Goal: Task Accomplishment & Management: Complete application form

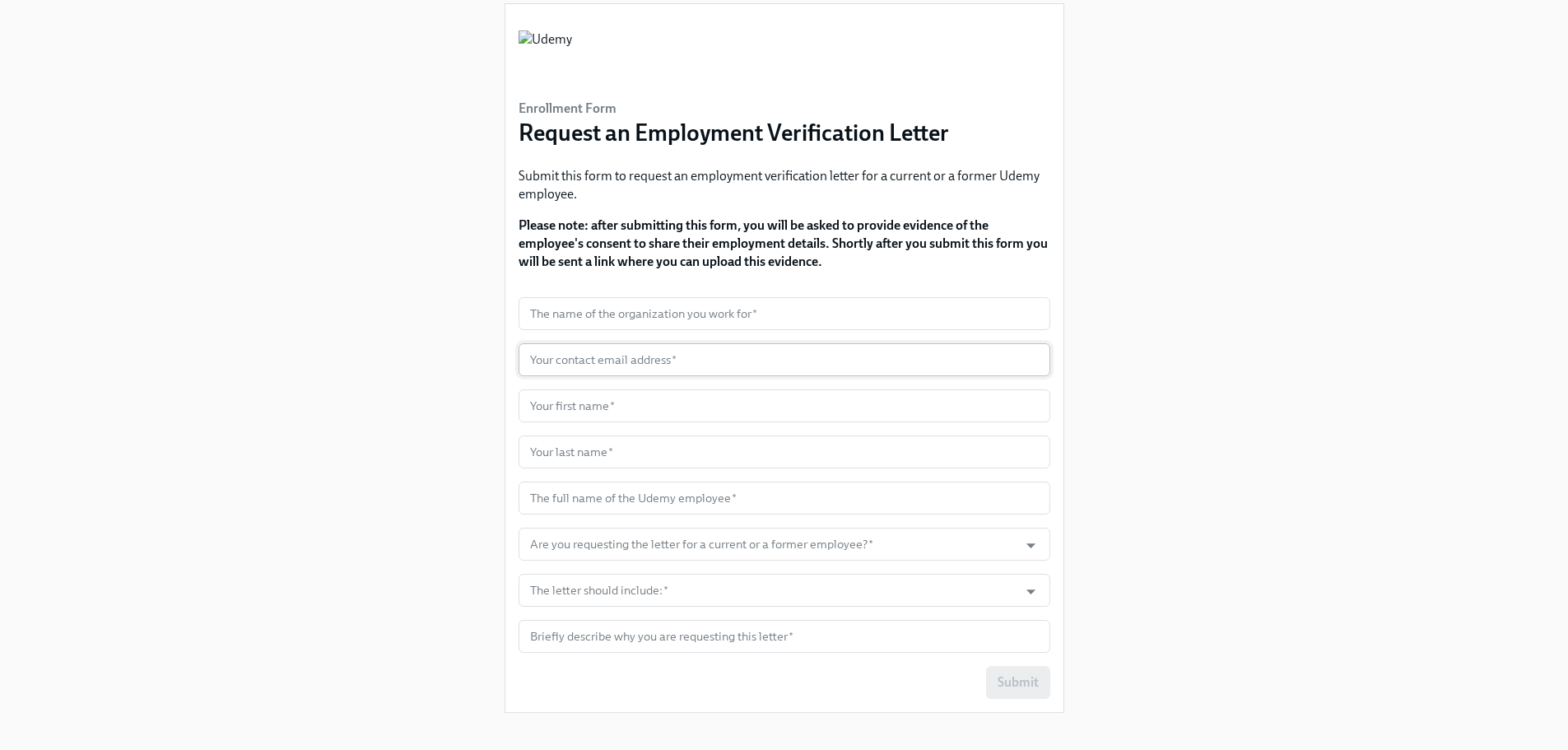
scroll to position [52, 0]
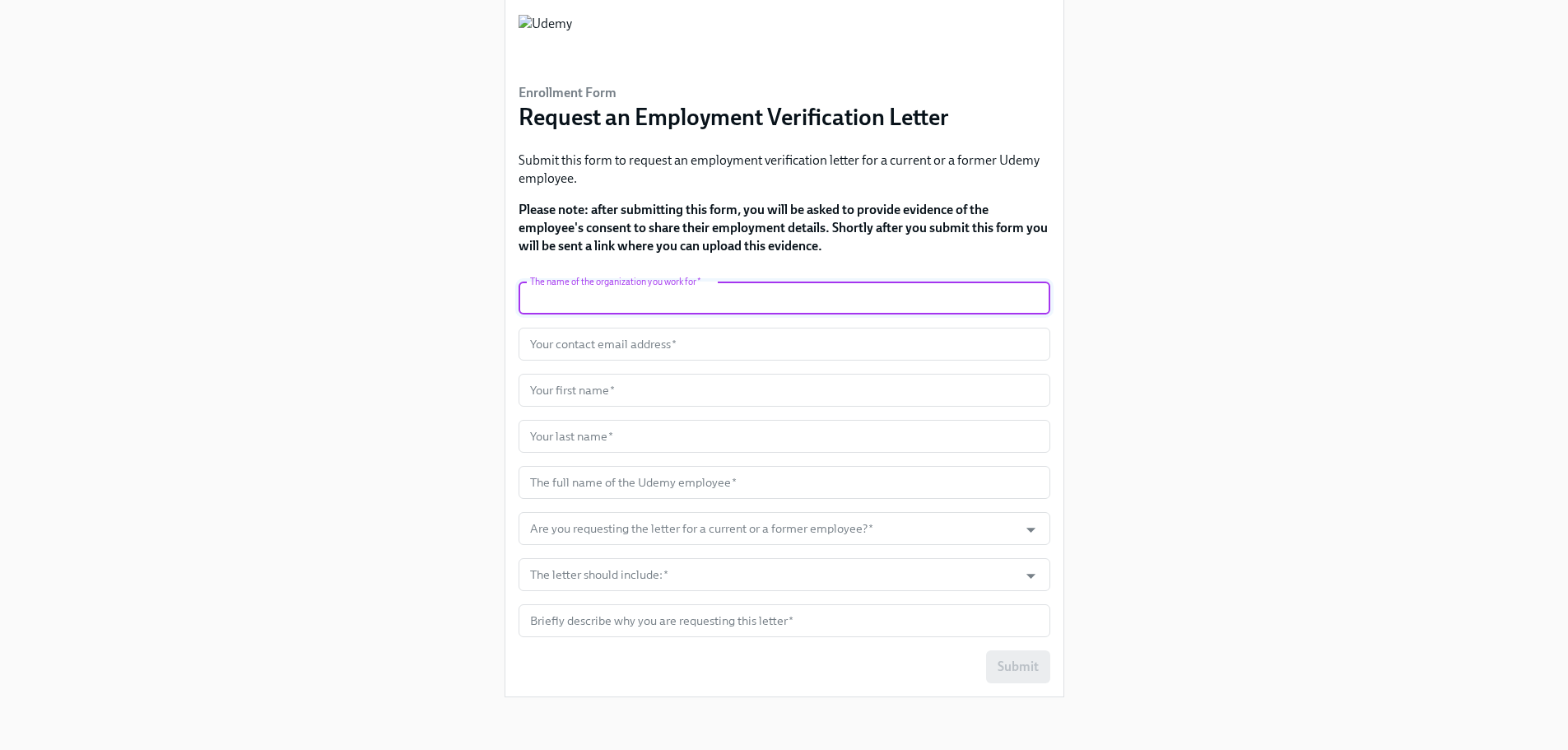
click at [652, 307] on input "text" at bounding box center [784, 297] width 532 height 33
click at [647, 341] on input "text" at bounding box center [784, 343] width 532 height 33
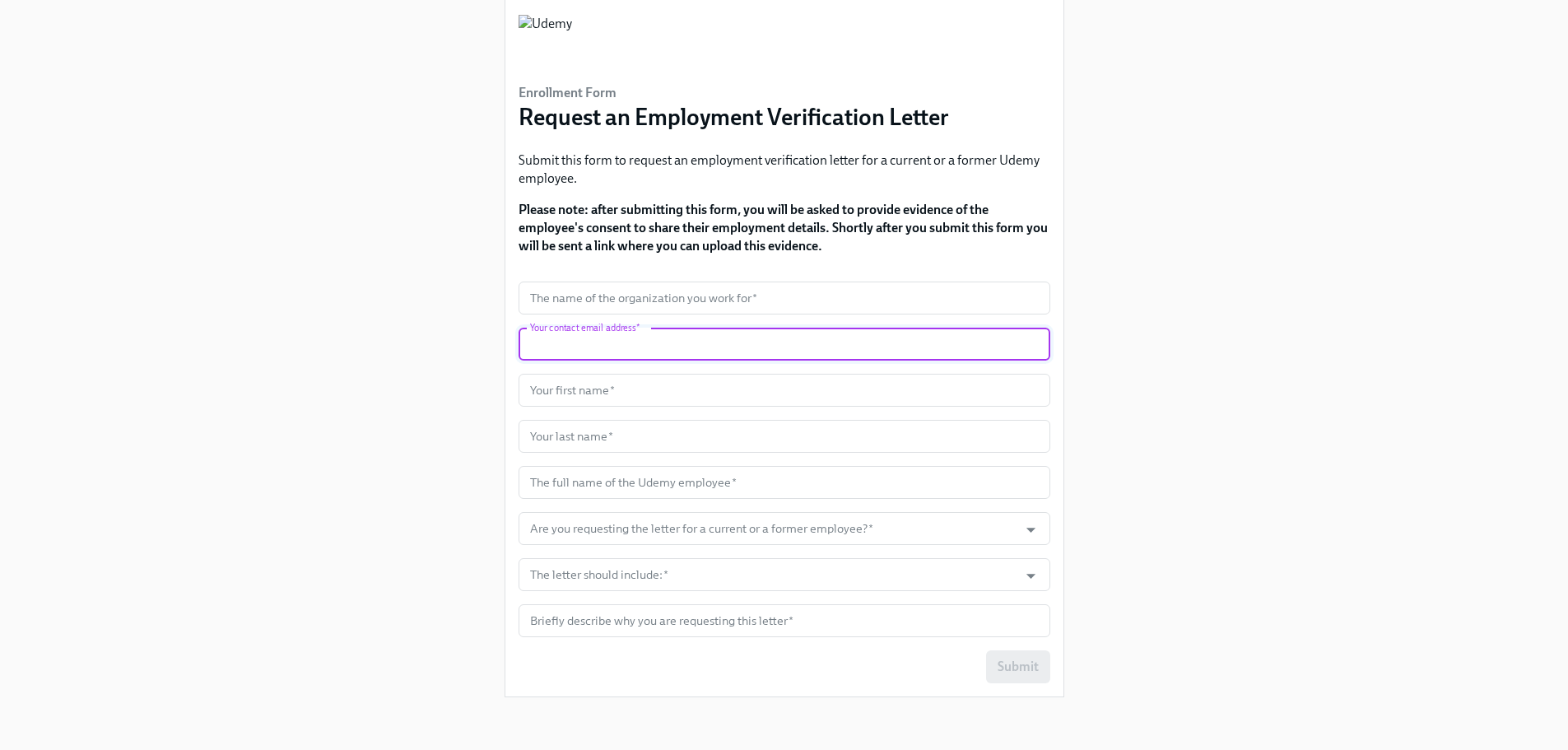
click at [652, 361] on form "The name of the organization you work for   * The name of the organization you …" at bounding box center [784, 482] width 532 height 401
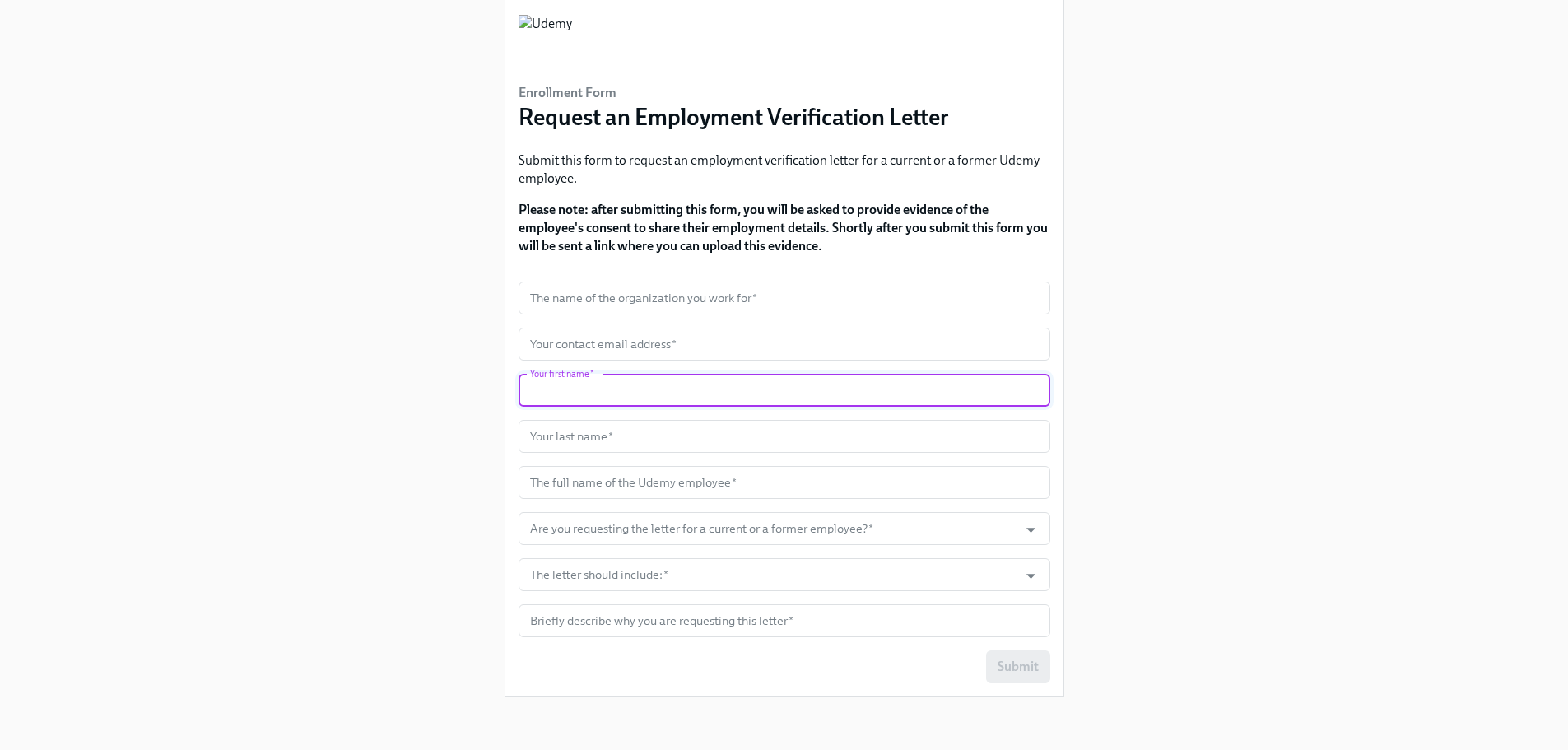
click at [652, 376] on input "text" at bounding box center [784, 390] width 532 height 33
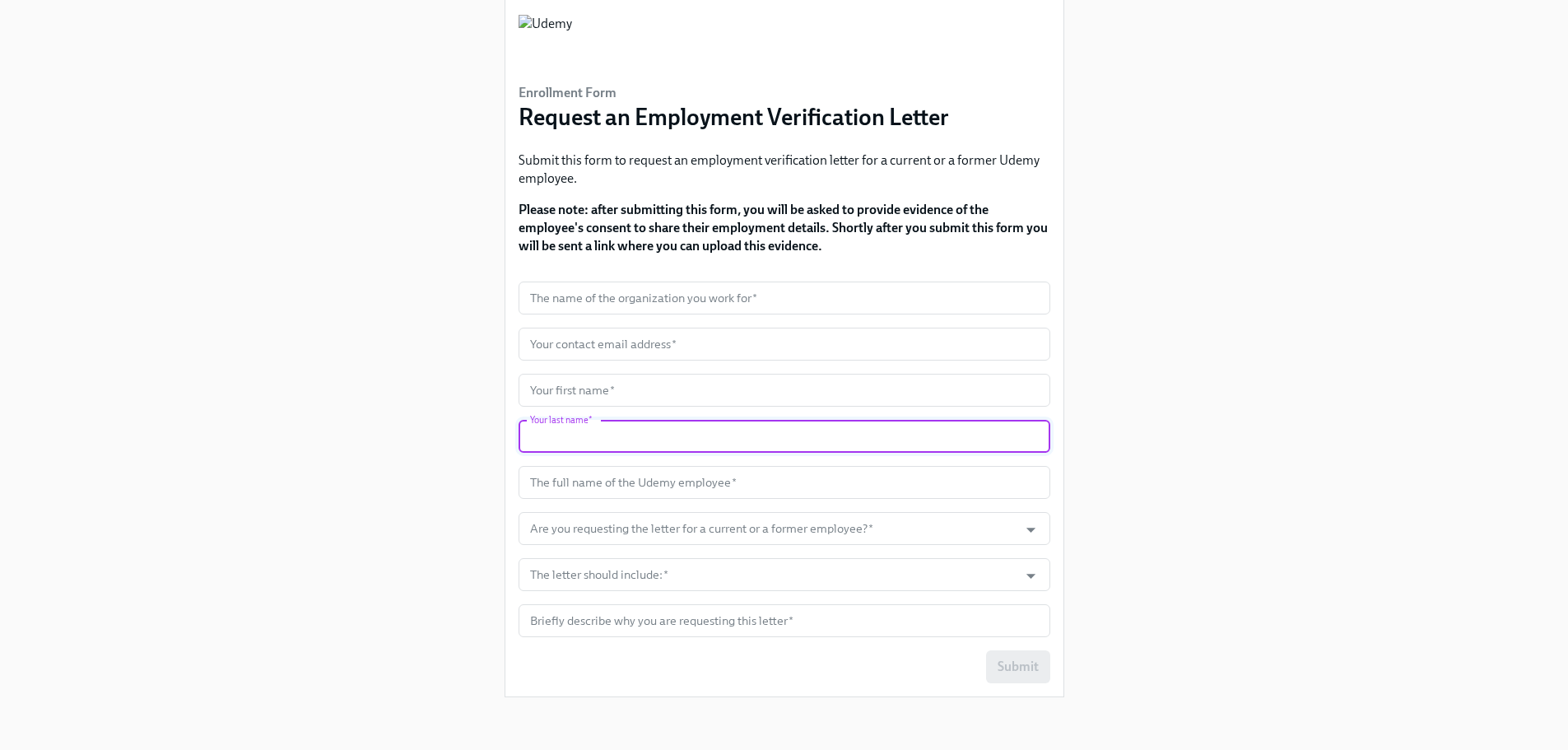
click at [668, 425] on input "text" at bounding box center [784, 436] width 532 height 33
click at [675, 478] on input "text" at bounding box center [784, 482] width 532 height 33
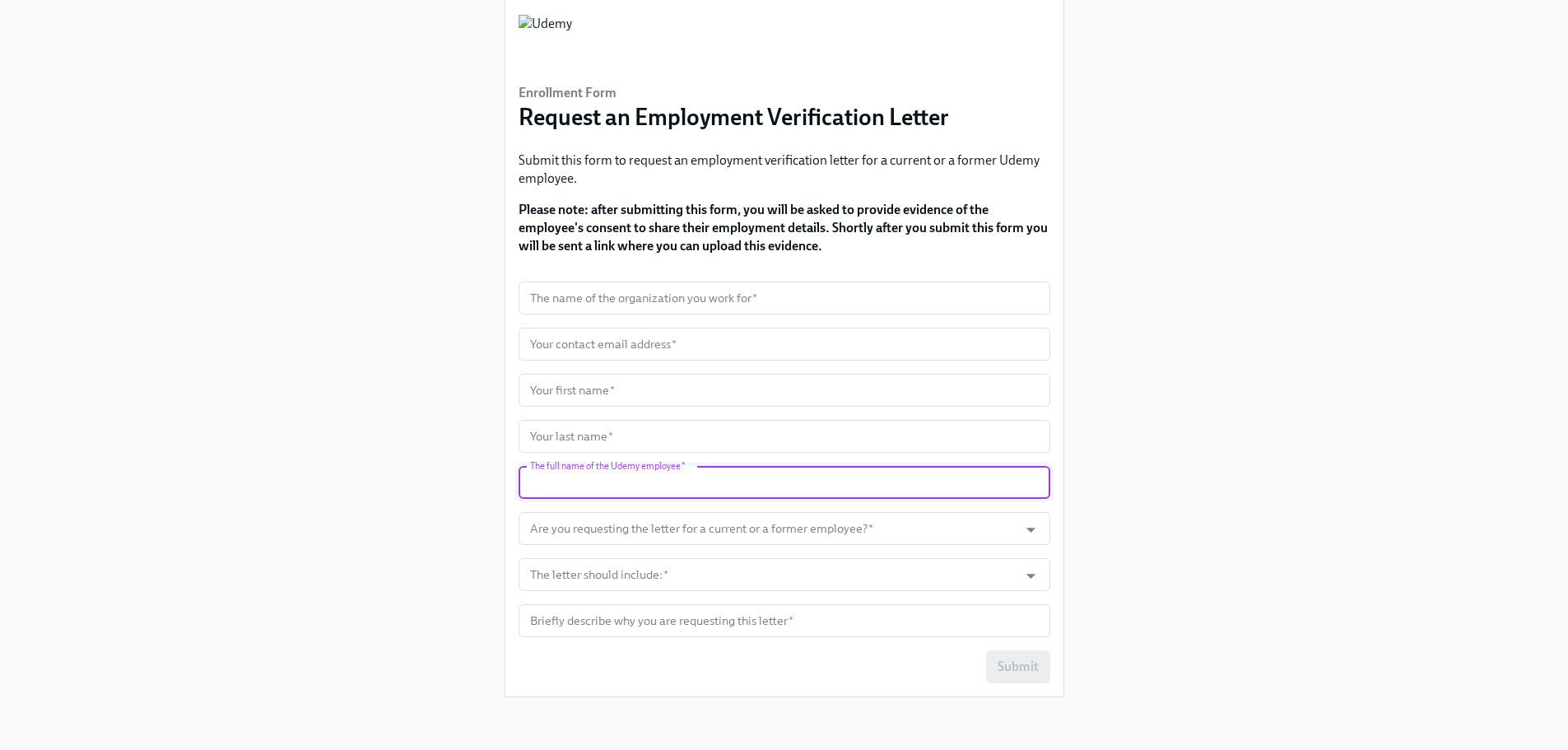
click at [680, 497] on input "text" at bounding box center [784, 482] width 532 height 33
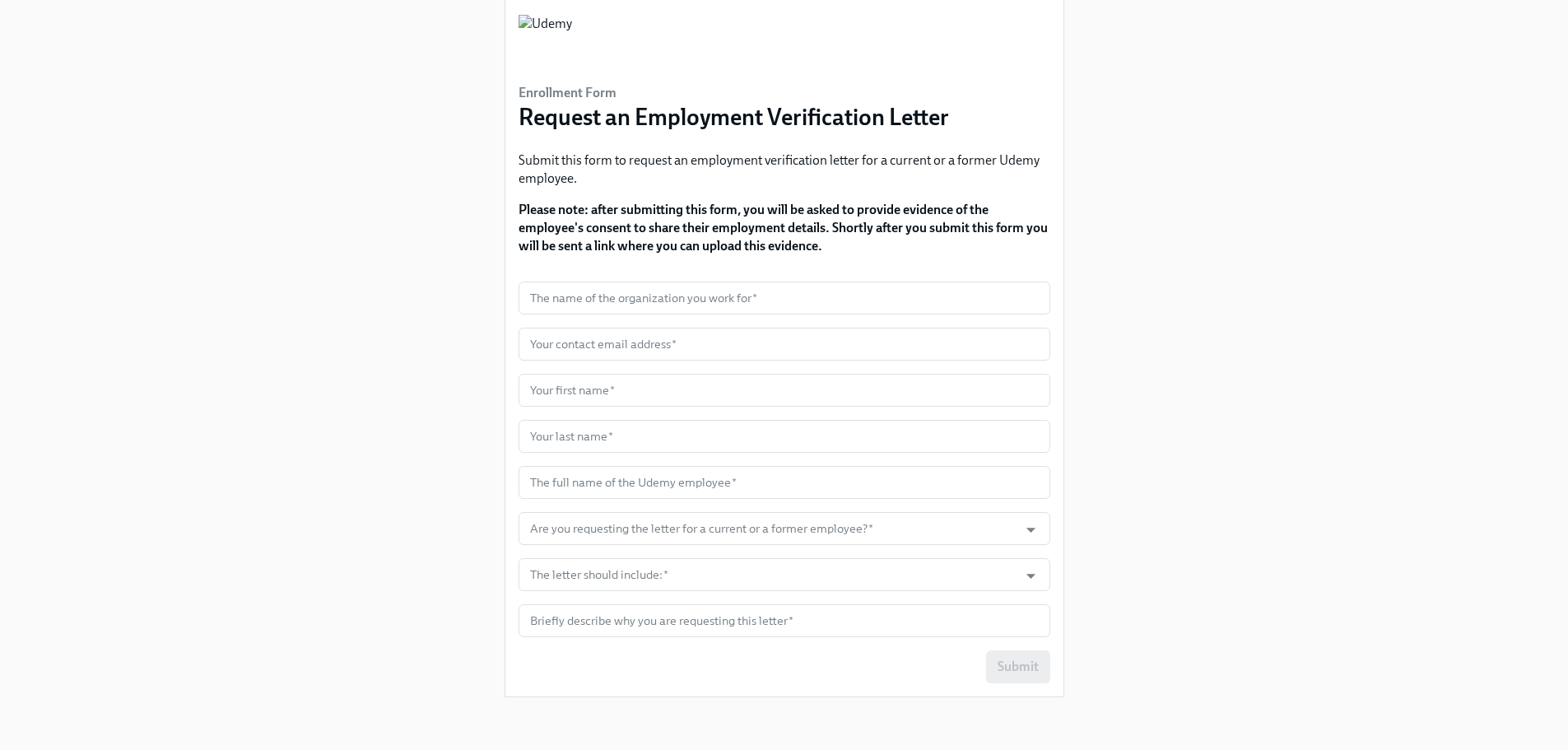
click at [697, 600] on form "The name of the organization you work for   * The name of the organization you …" at bounding box center [784, 482] width 532 height 401
click at [713, 627] on input "text" at bounding box center [784, 620] width 532 height 33
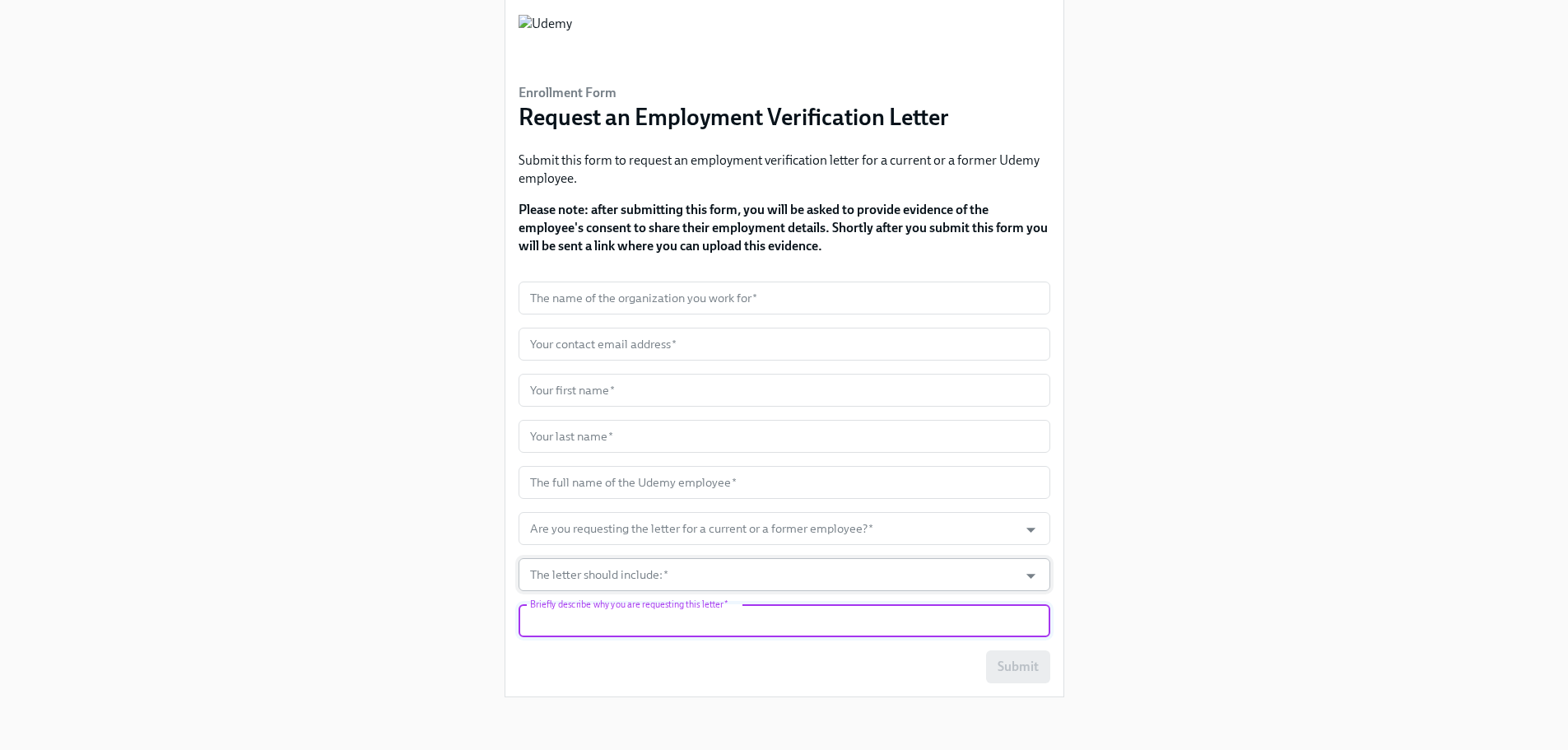
click at [701, 580] on input "The letter should include:   *" at bounding box center [768, 574] width 484 height 33
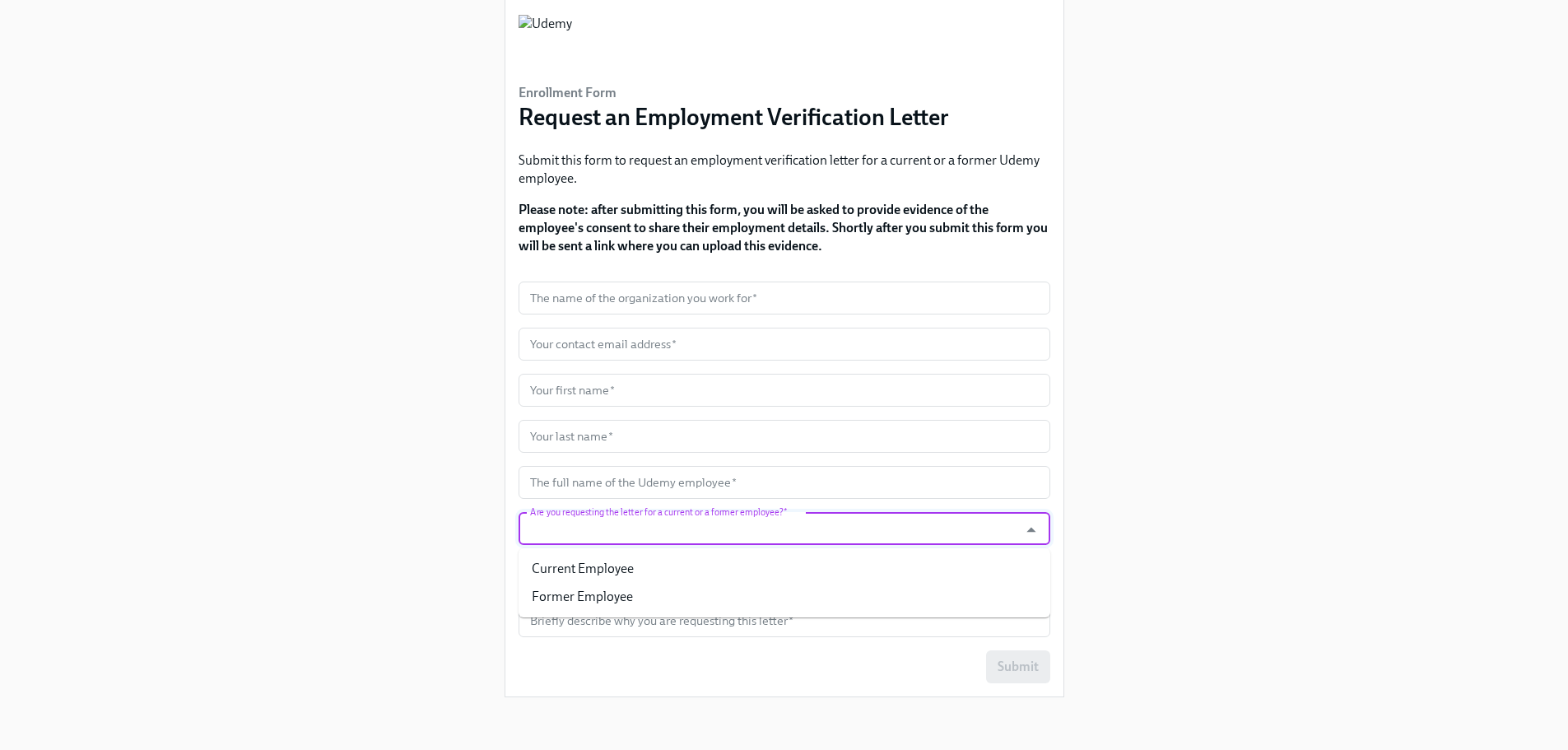
click at [685, 539] on input "Are you requesting the letter for a current or a former employee?   *" at bounding box center [768, 528] width 484 height 33
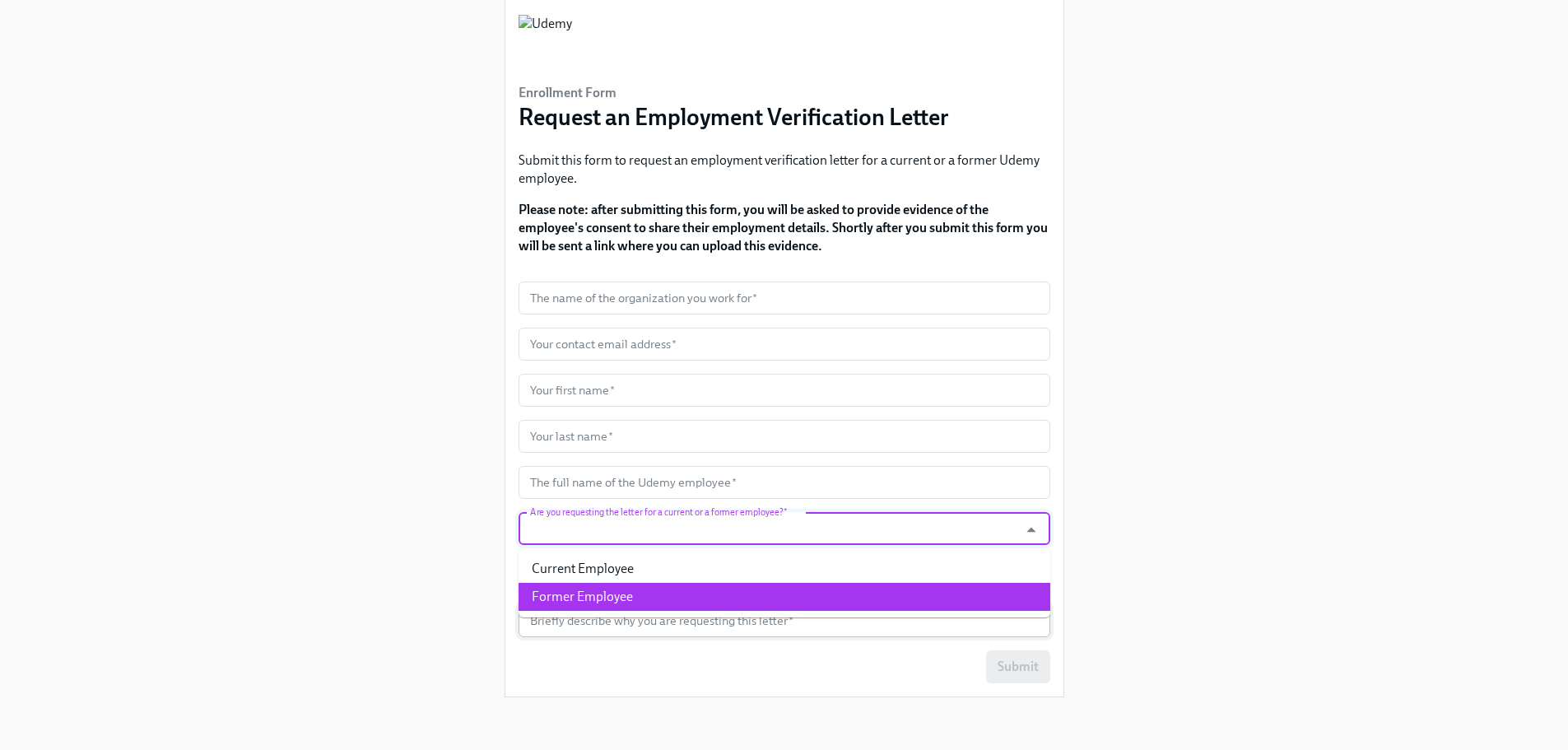
click at [647, 631] on input "text" at bounding box center [784, 620] width 532 height 33
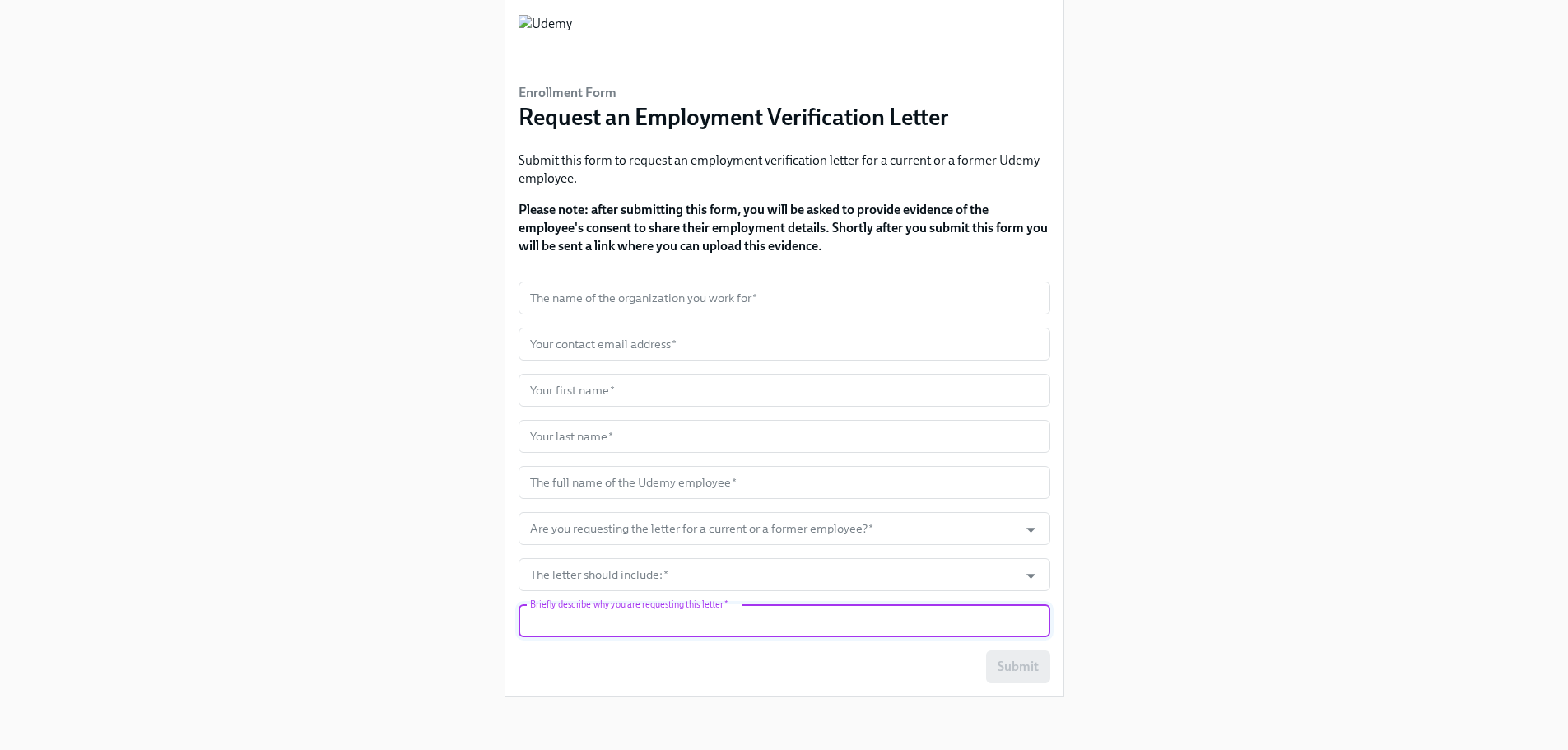
click at [649, 632] on input "text" at bounding box center [784, 620] width 532 height 33
click at [652, 609] on input "text" at bounding box center [784, 620] width 532 height 33
click at [652, 590] on input "The letter should include:   *" at bounding box center [768, 574] width 484 height 33
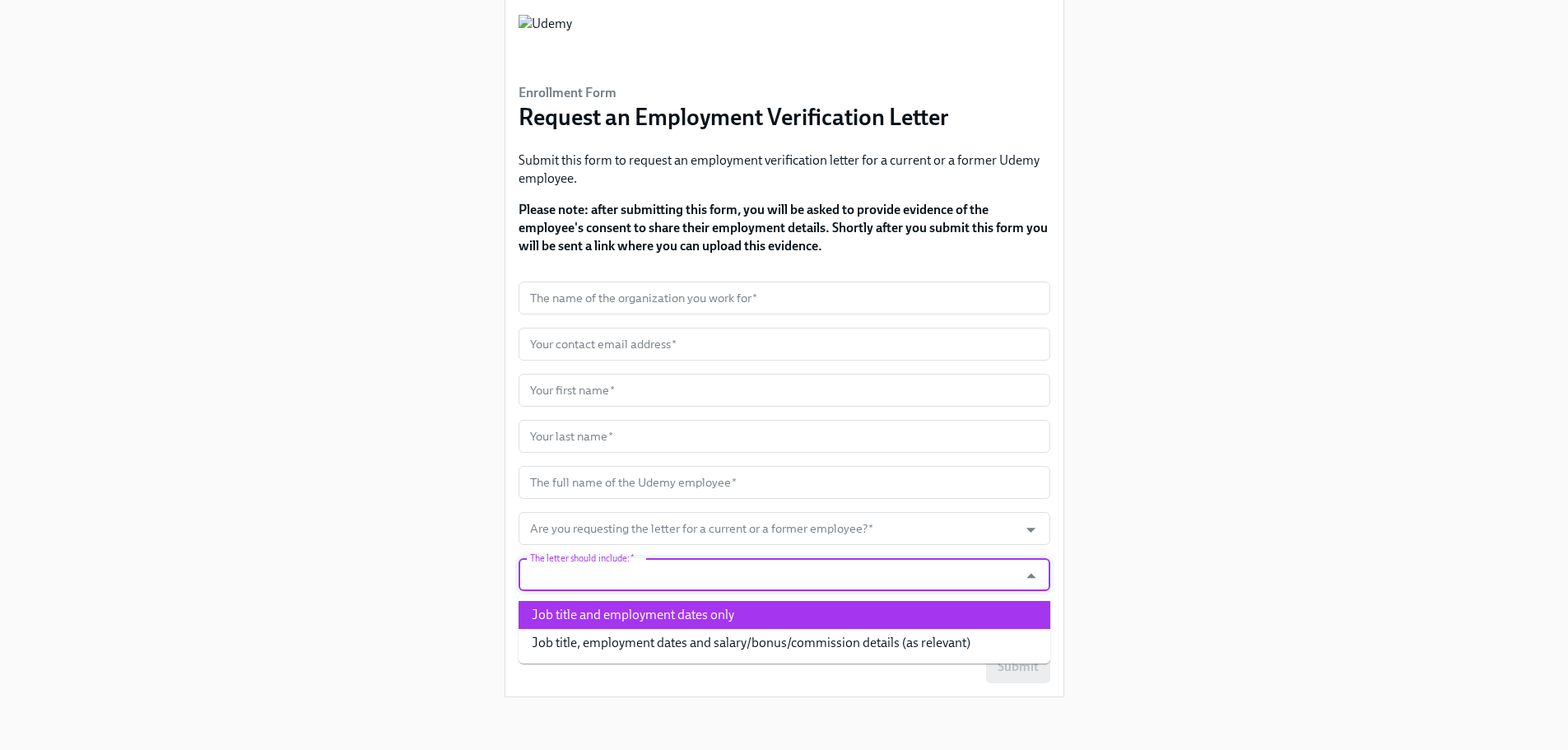
click at [661, 615] on li "Job title and employment dates only" at bounding box center [784, 615] width 532 height 28
type input "Job title and employment dates only"
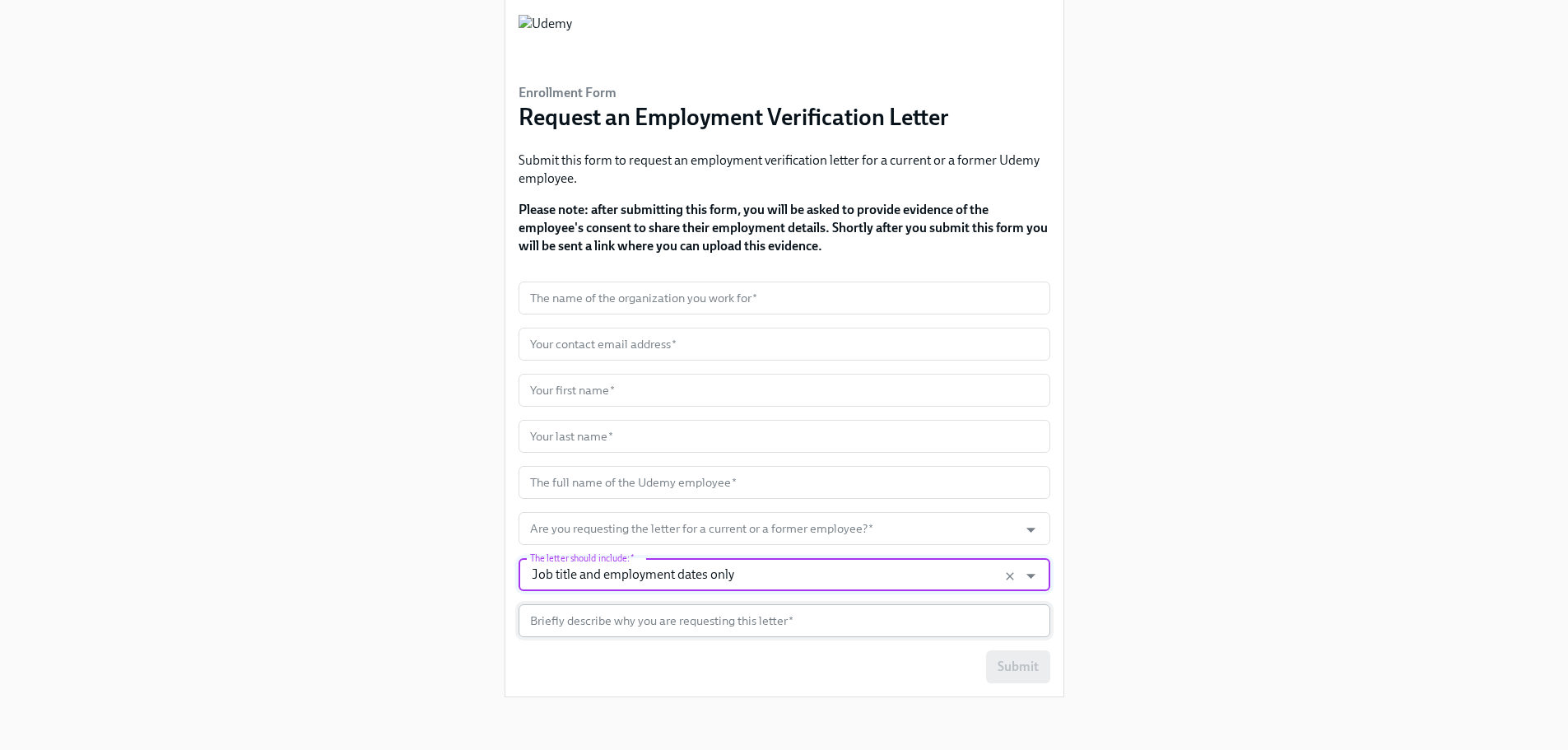
click at [665, 620] on input "text" at bounding box center [784, 620] width 532 height 33
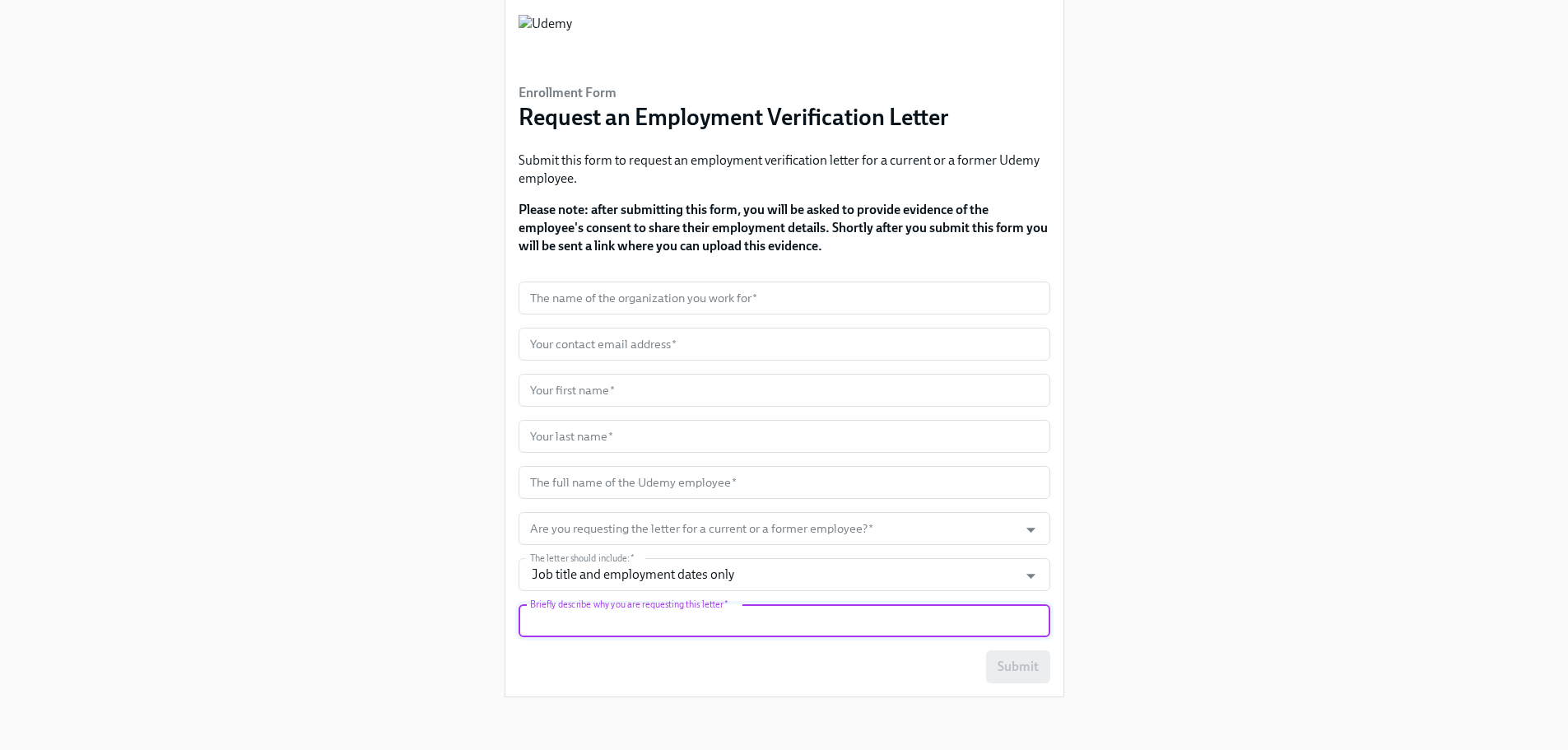
click at [642, 634] on input "text" at bounding box center [784, 620] width 532 height 33
type input "..."
click at [658, 508] on form "The name of the organization you work for   * The name of the organization you …" at bounding box center [784, 482] width 532 height 401
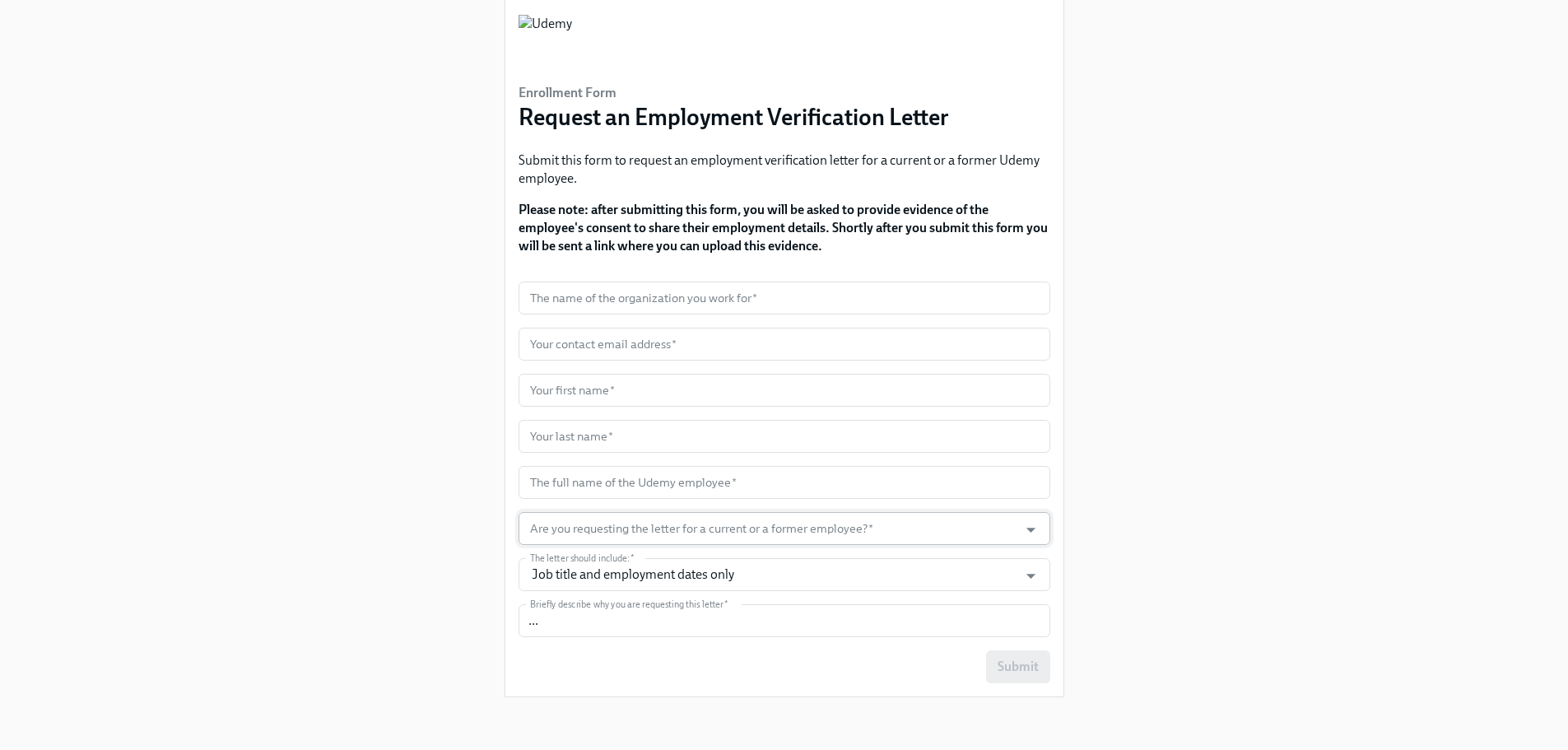
click at [597, 530] on input "Are you requesting the letter for a current or a former employee?   *" at bounding box center [768, 528] width 484 height 33
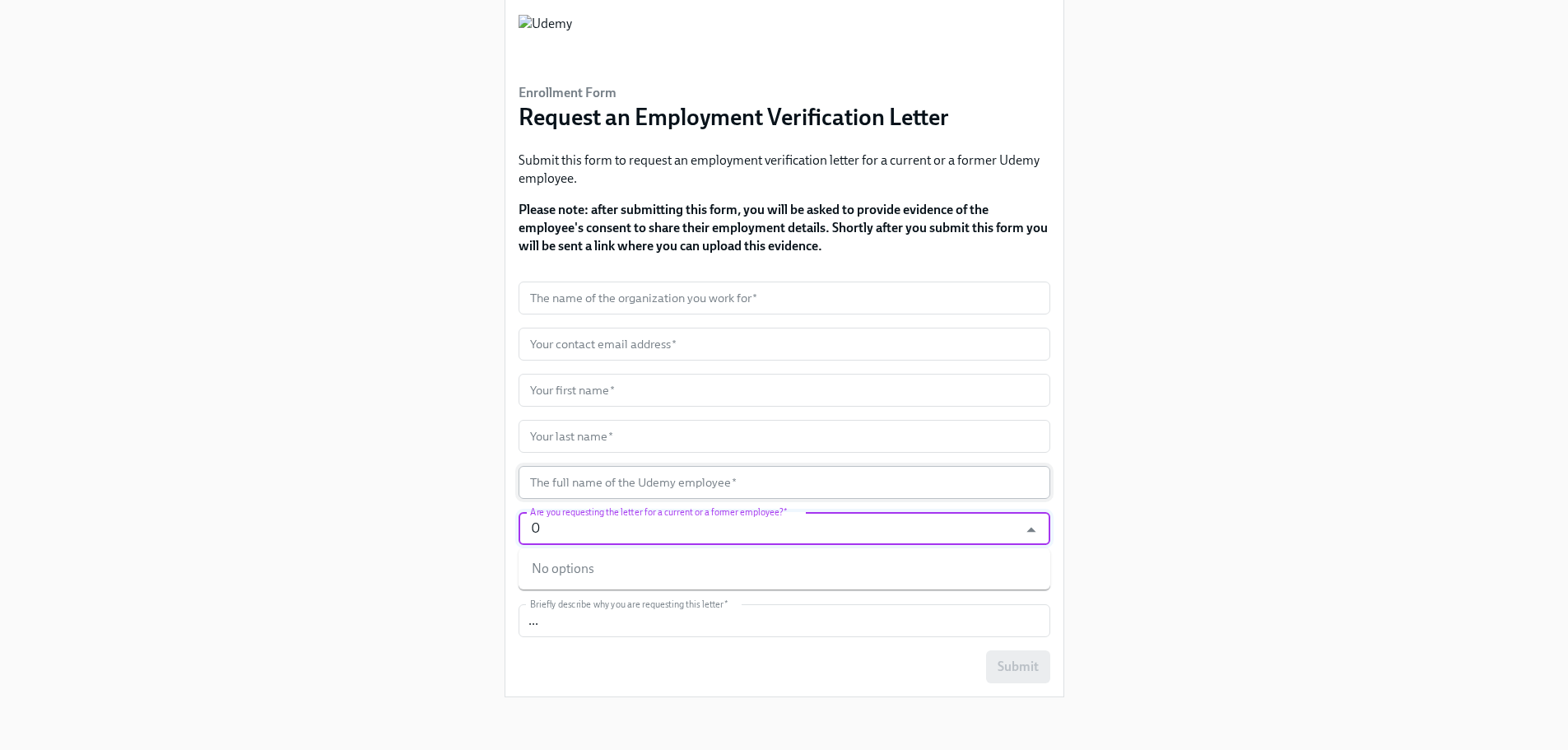
type input "0"
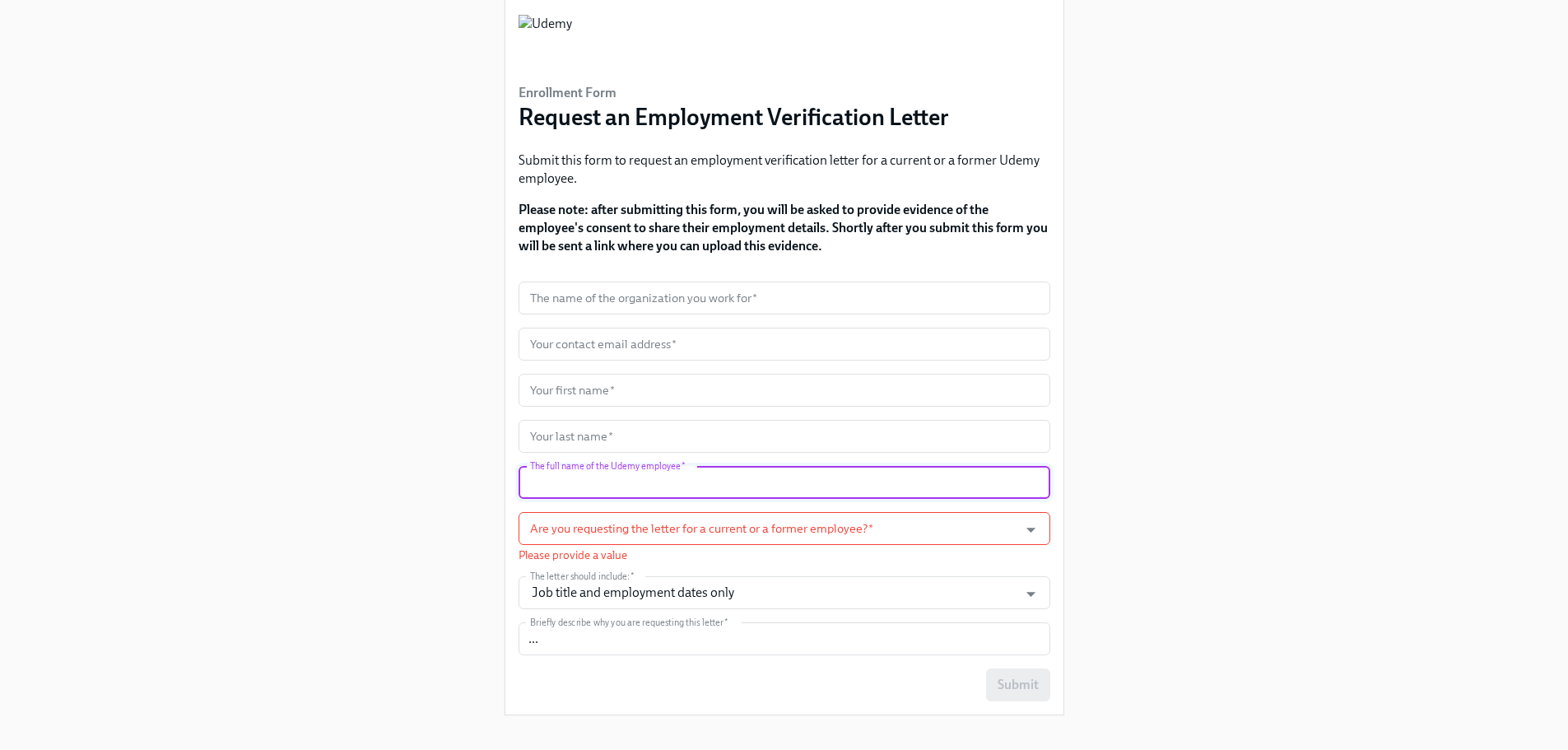
click at [586, 474] on input "text" at bounding box center [784, 482] width 532 height 33
type input "0"
click at [635, 530] on input "Are you requesting the letter for a current or a former employee?   *" at bounding box center [768, 528] width 484 height 33
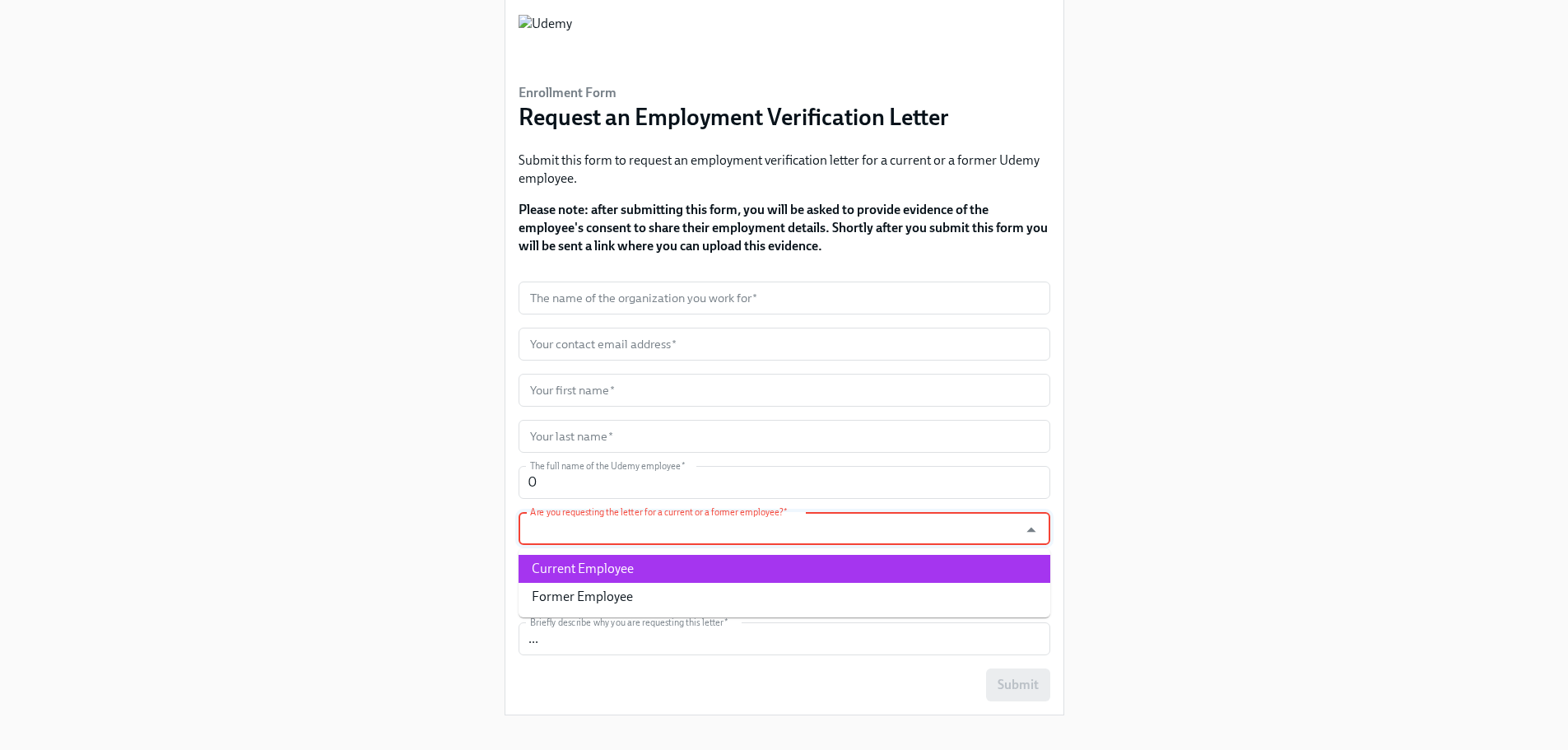
click at [623, 566] on li "Current Employee" at bounding box center [784, 569] width 532 height 28
type input "Current Employee"
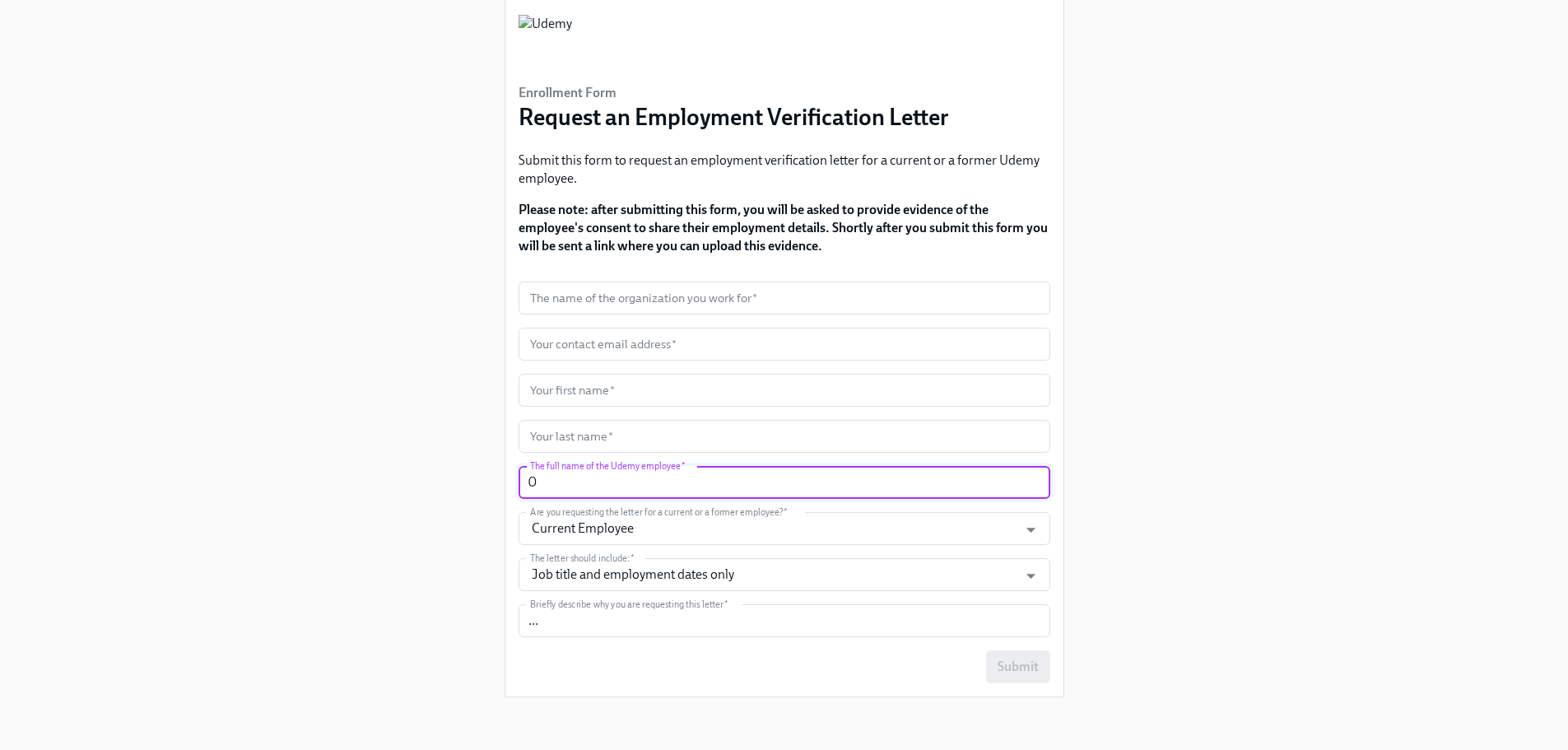
click at [624, 472] on input "0" at bounding box center [784, 482] width 532 height 33
type input "000"
click at [612, 442] on input "text" at bounding box center [784, 436] width 532 height 33
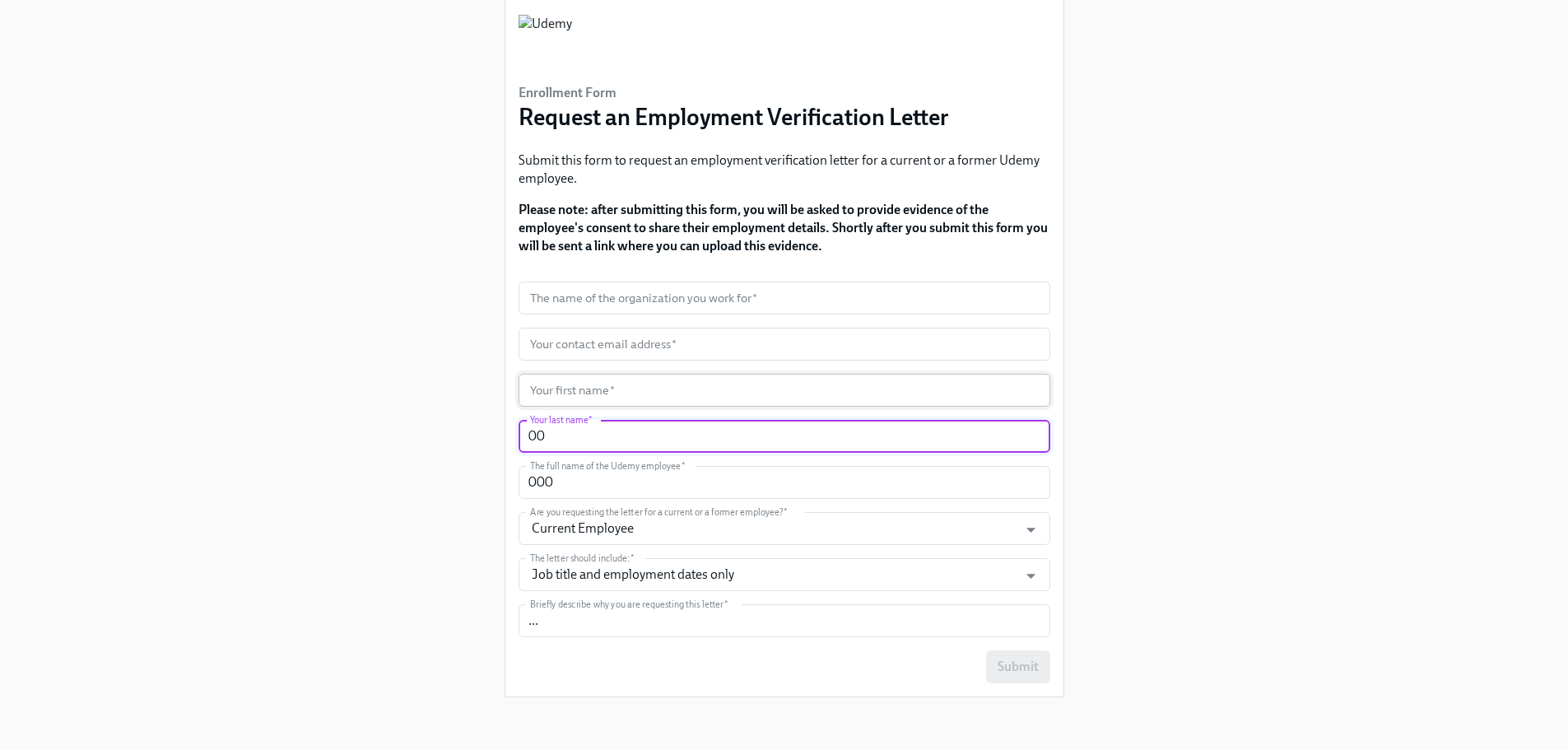
type input "00"
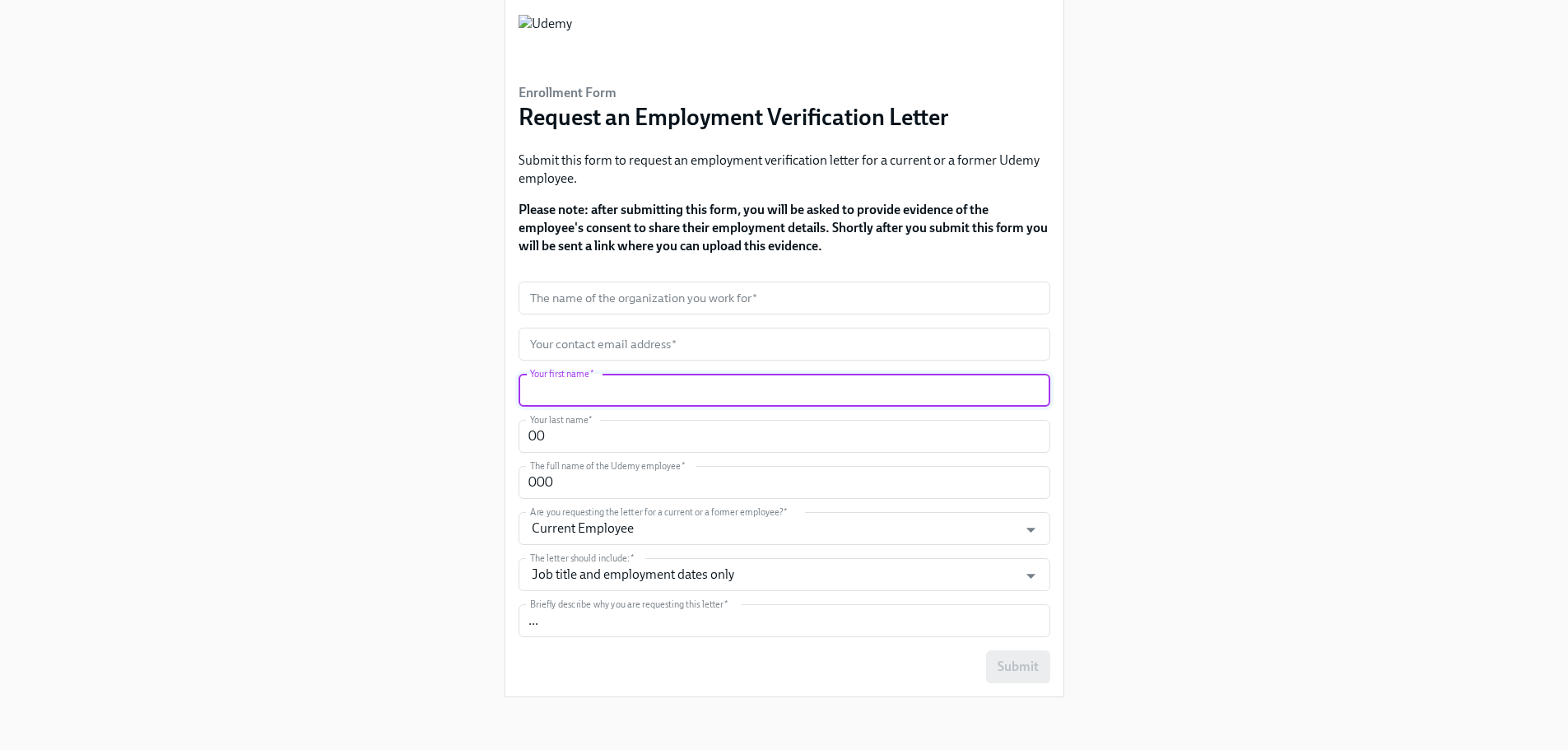
click at [563, 402] on input "text" at bounding box center [784, 390] width 532 height 33
type input "00"
click at [609, 342] on input "text" at bounding box center [784, 343] width 532 height 33
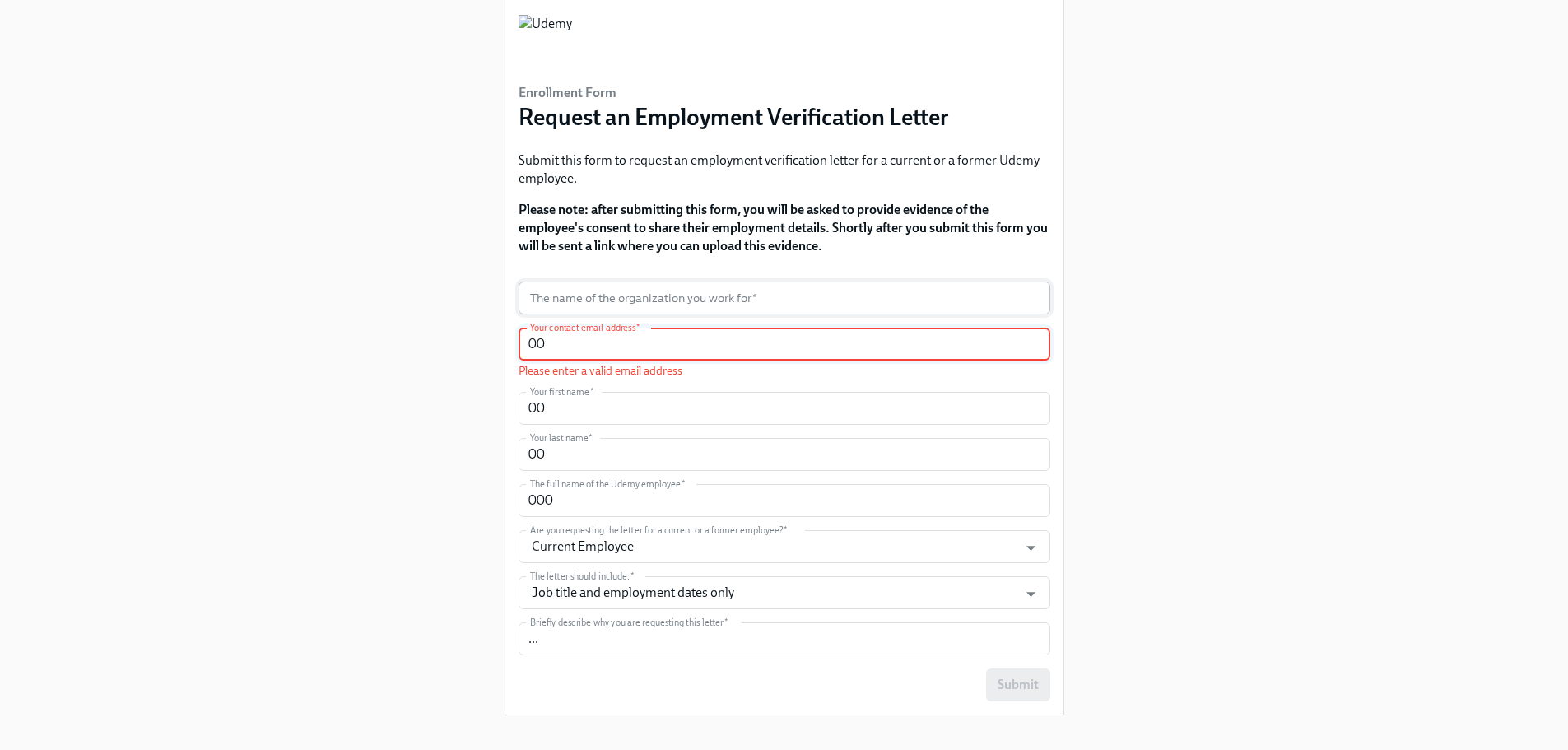
type input "00"
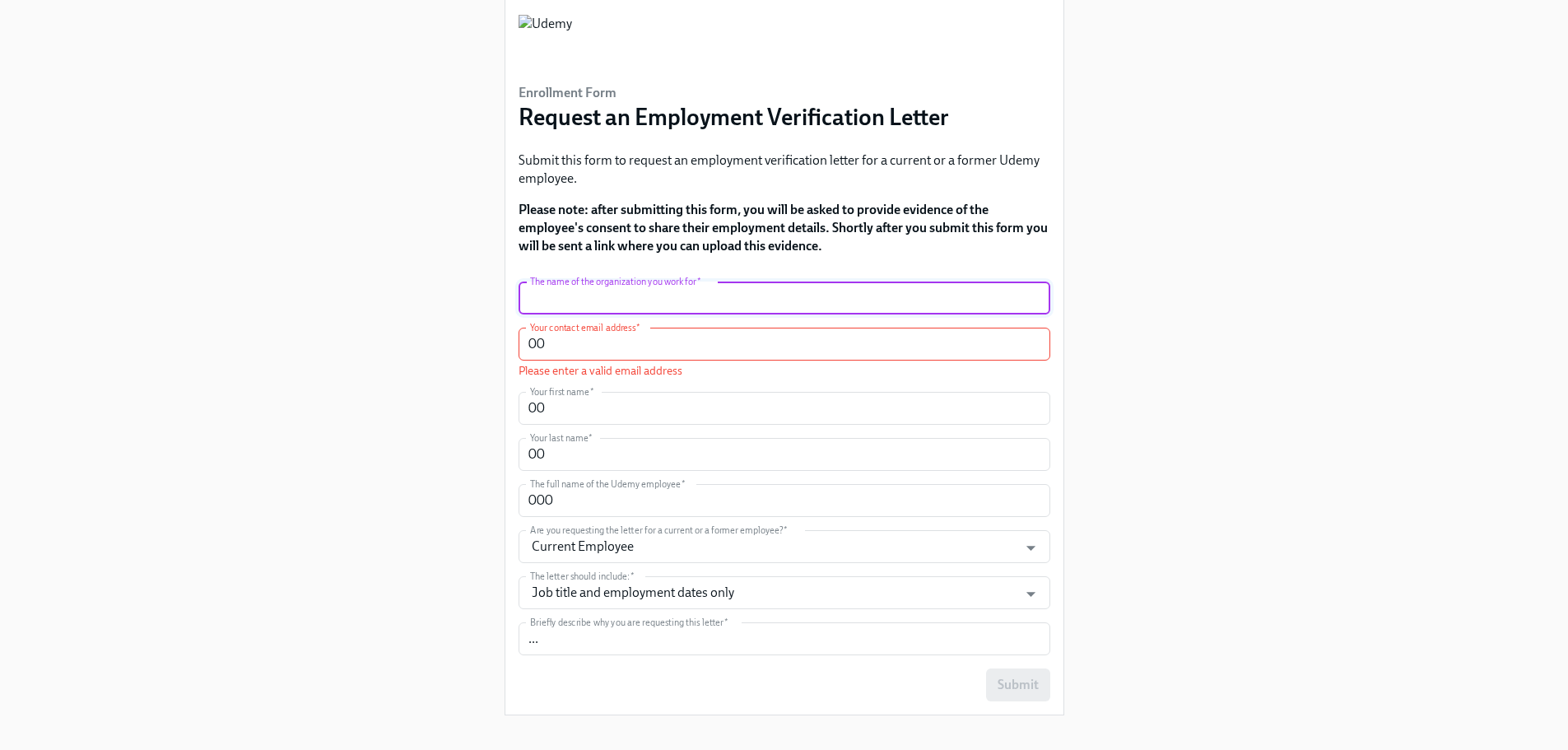
click at [580, 295] on input "text" at bounding box center [784, 297] width 532 height 33
type input "000"
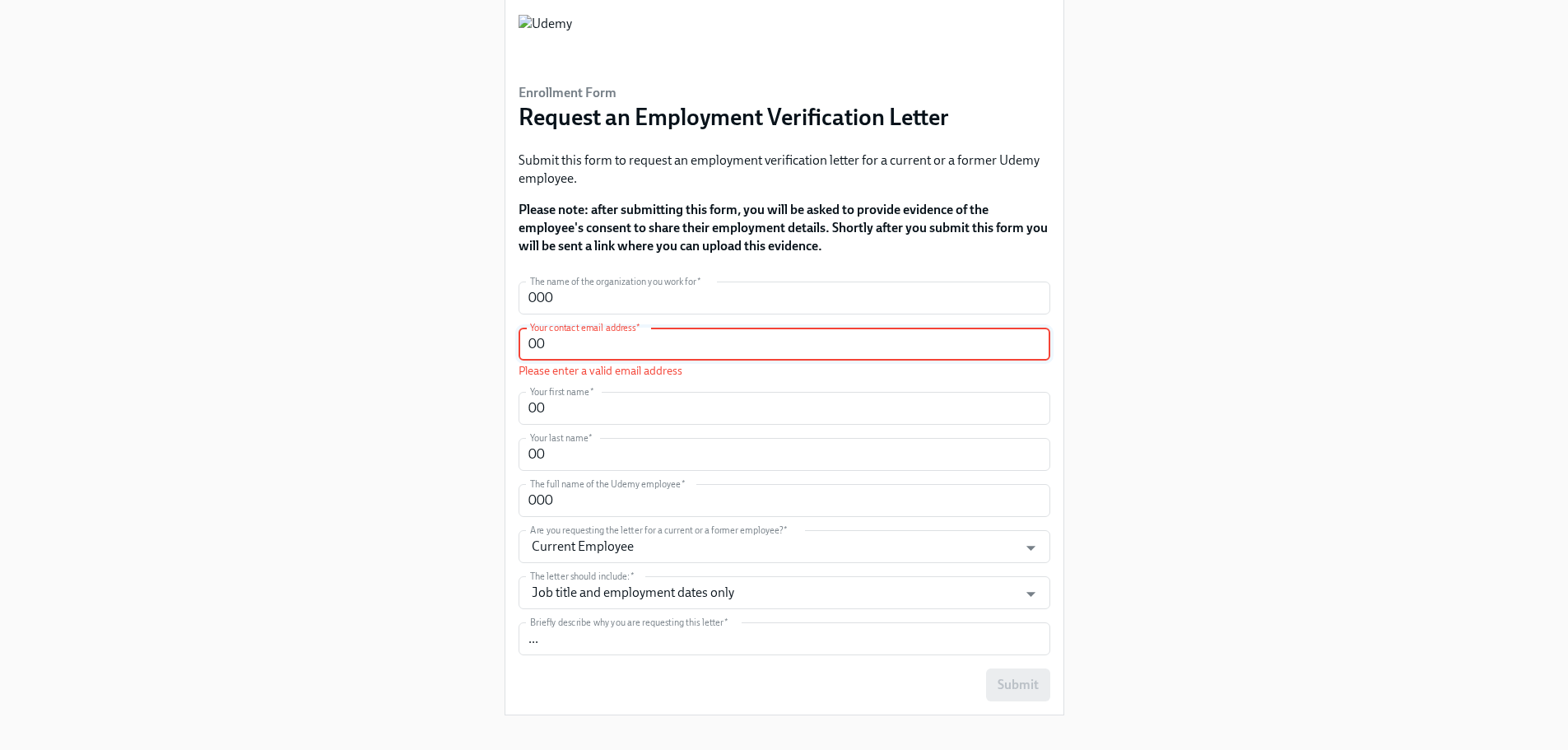
drag, startPoint x: 610, startPoint y: 341, endPoint x: 437, endPoint y: 370, distance: 175.4
click at [437, 370] on div "Enrollment Form Request an Employment Verification Letter Submit this form to r…" at bounding box center [784, 338] width 1489 height 781
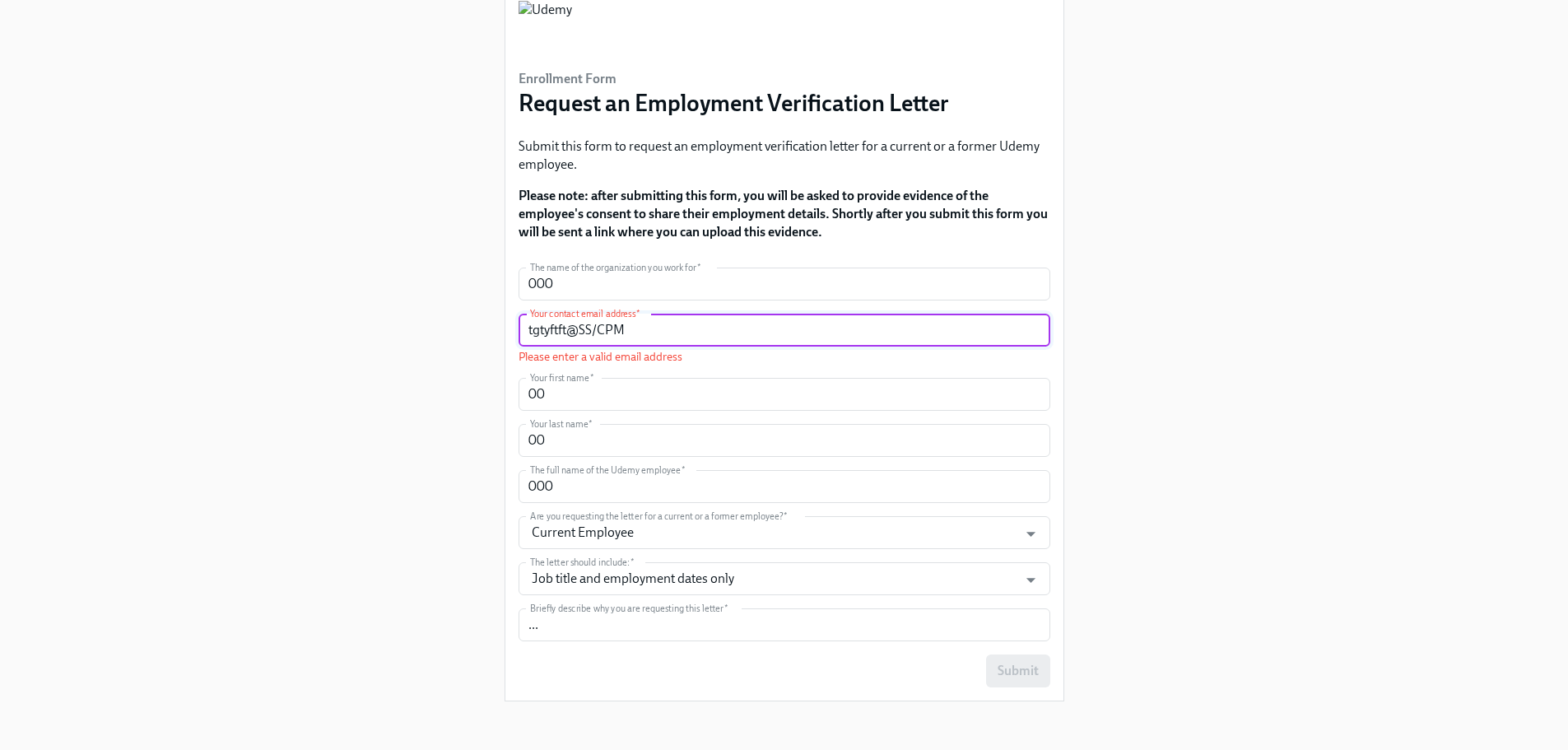
scroll to position [70, 0]
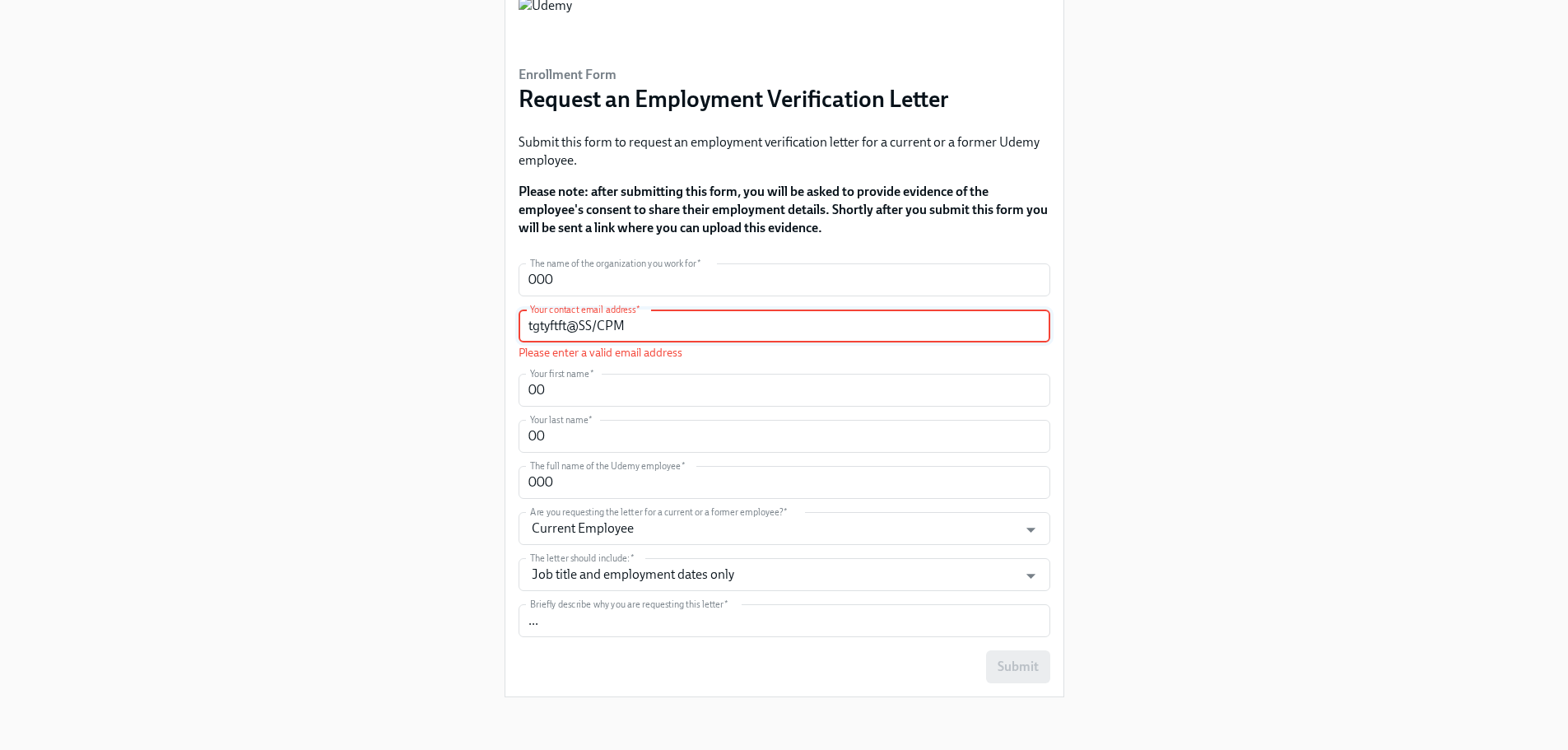
drag, startPoint x: 473, startPoint y: 337, endPoint x: 229, endPoint y: 371, distance: 246.4
click at [229, 371] on div "Enrollment Form Request an Employment Verification Letter Submit this form to r…" at bounding box center [784, 320] width 1489 height 781
type input "h"
type input "v"
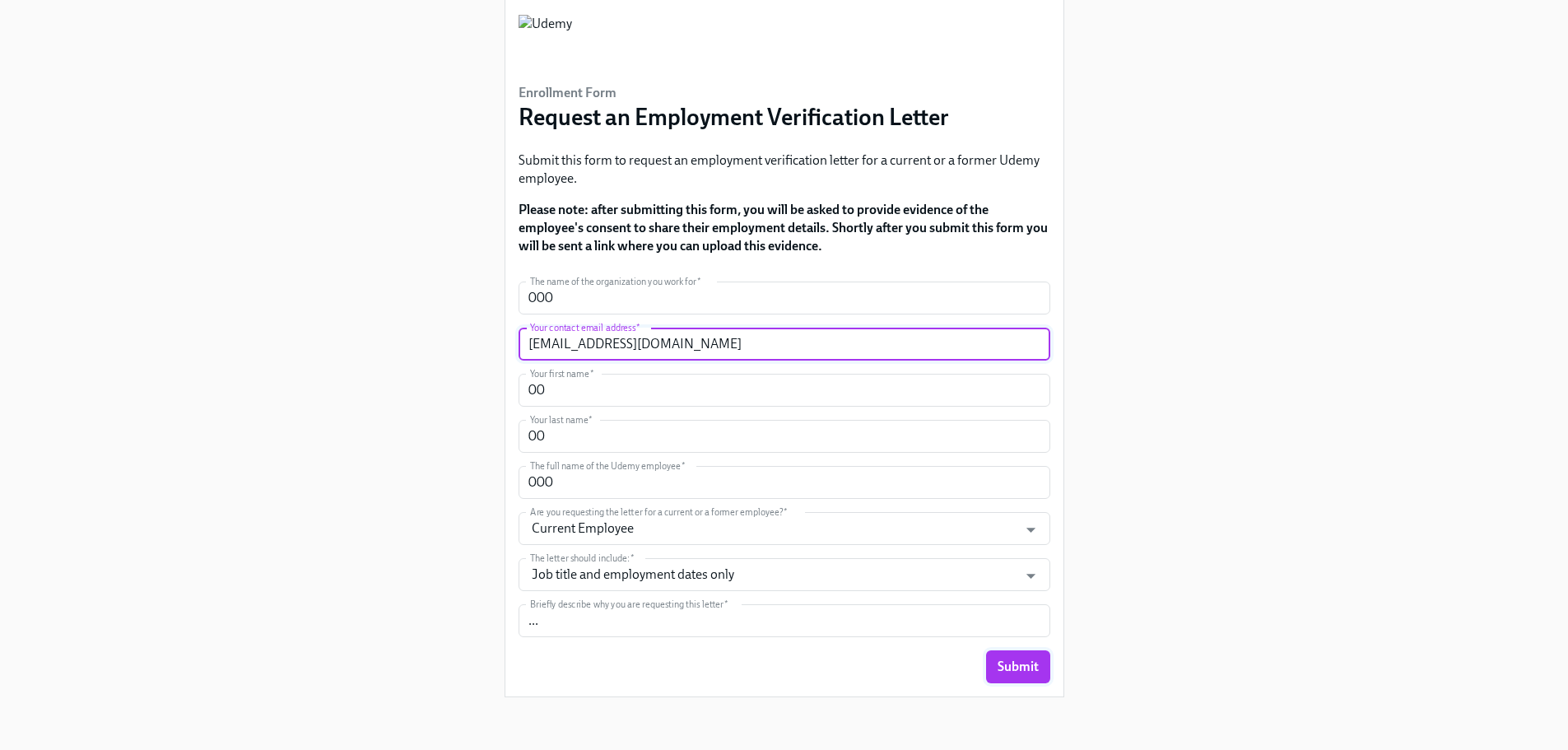
type input "[EMAIL_ADDRESS][DOMAIN_NAME]"
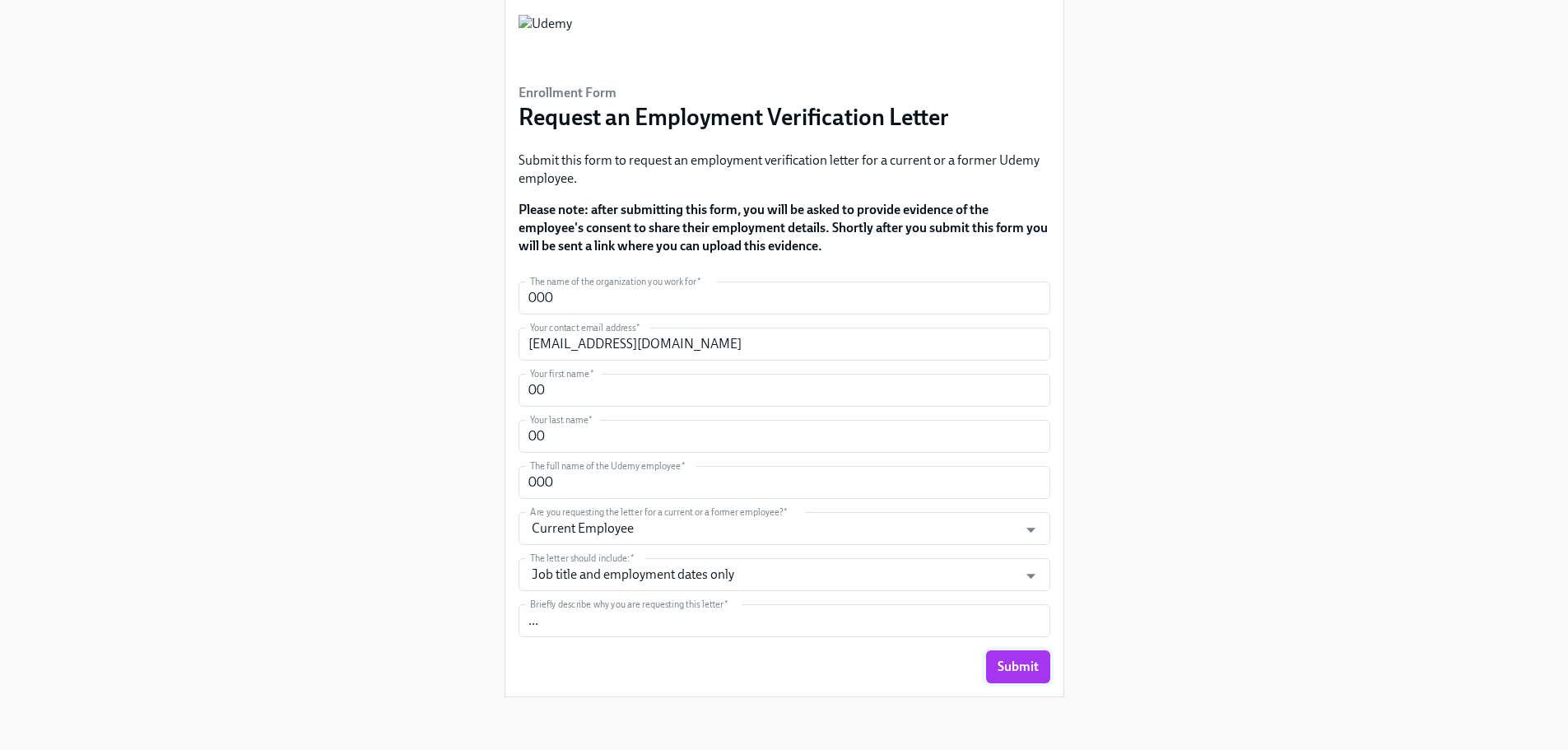
click at [1044, 668] on button "Submit" at bounding box center [1018, 666] width 64 height 33
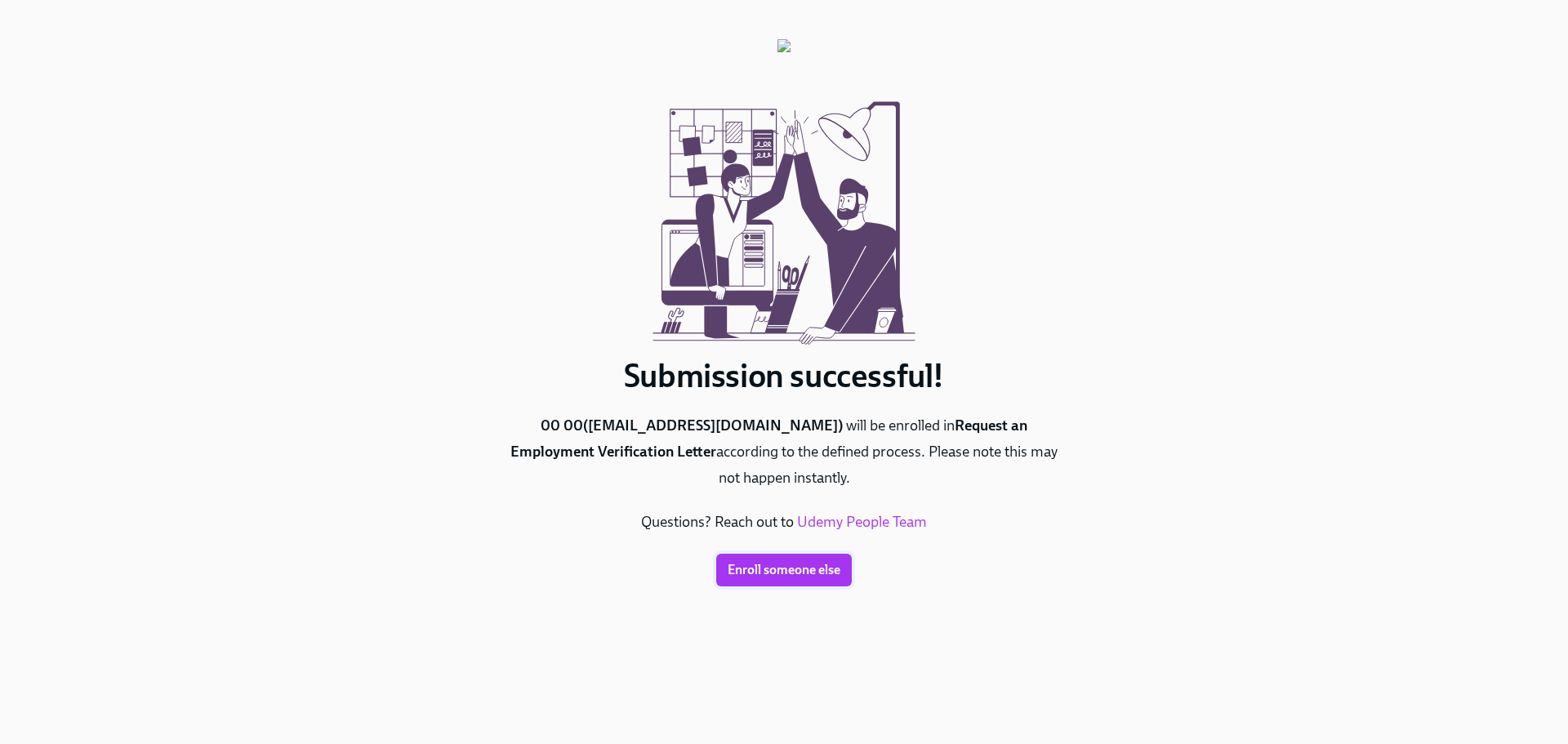
click at [774, 562] on span "Enroll someone else" at bounding box center [783, 570] width 113 height 17
